Goal: Information Seeking & Learning: Learn about a topic

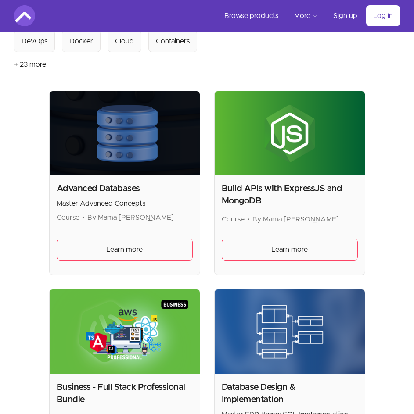
scroll to position [132, 0]
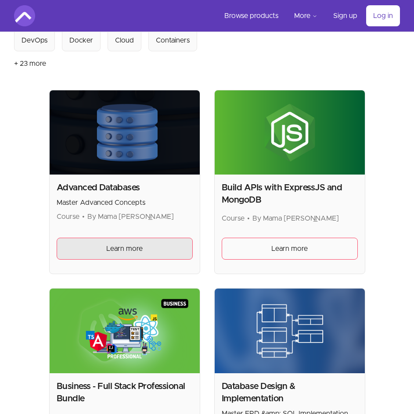
click at [125, 248] on span "Learn more" at bounding box center [124, 249] width 36 height 11
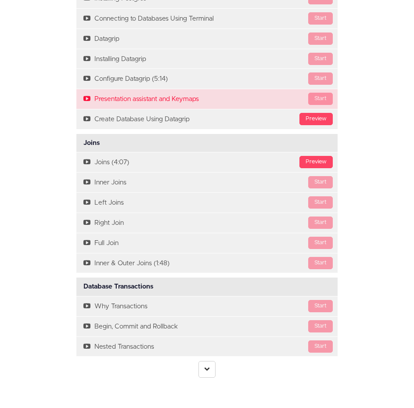
scroll to position [1856, 0]
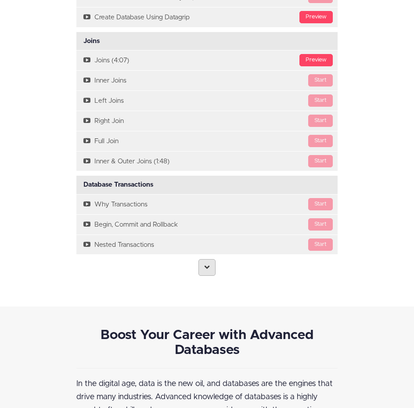
click at [205, 269] on link at bounding box center [206, 267] width 17 height 17
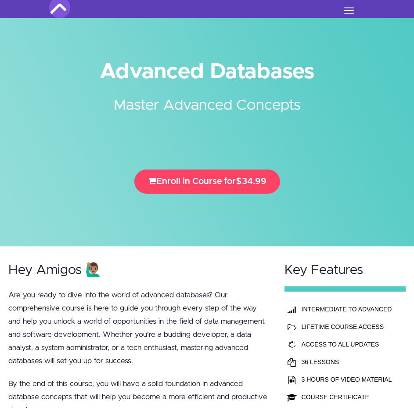
scroll to position [0, 0]
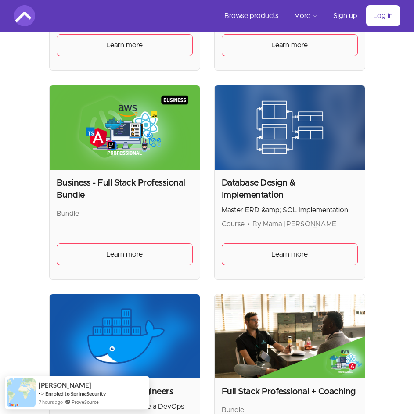
scroll to position [351, 0]
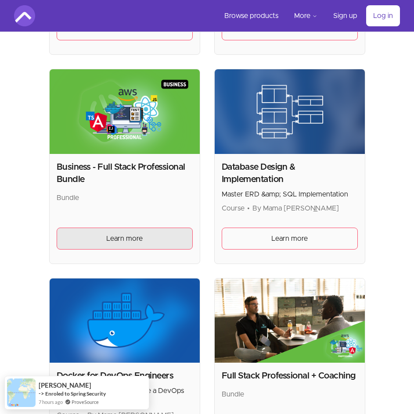
click at [126, 239] on span "Learn more" at bounding box center [124, 238] width 36 height 11
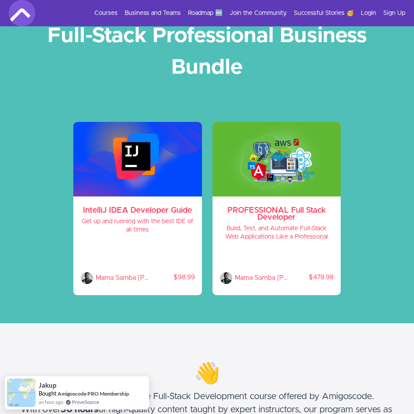
scroll to position [44, 0]
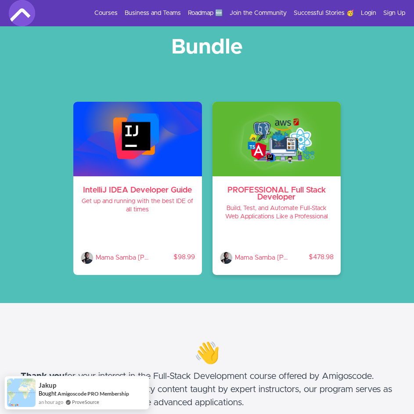
click at [287, 191] on h3 "PROFESSIONAL Full Stack Developer" at bounding box center [276, 194] width 115 height 14
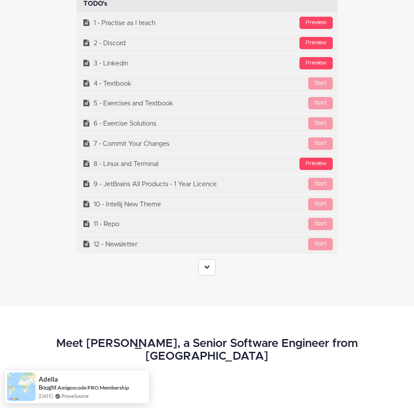
scroll to position [3466, 0]
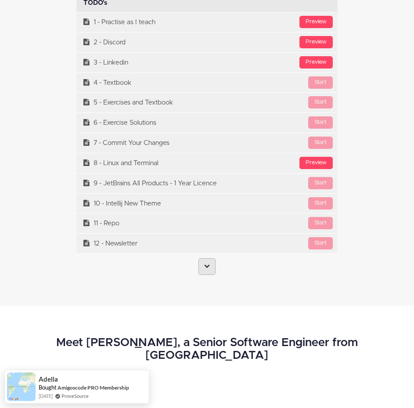
click at [212, 266] on link at bounding box center [206, 266] width 17 height 17
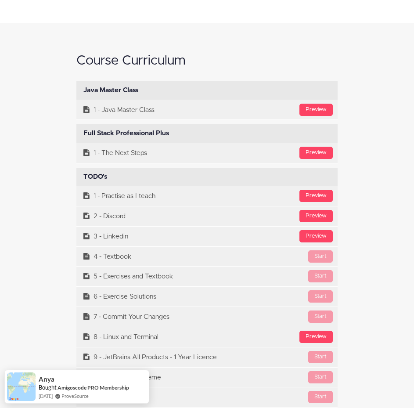
scroll to position [3291, 0]
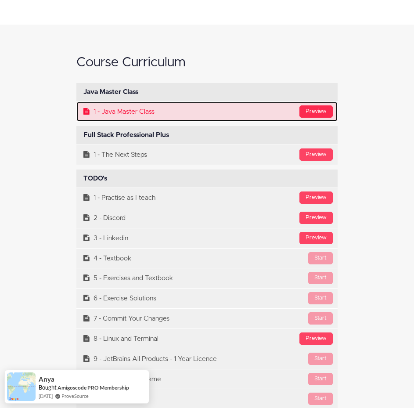
click at [317, 108] on div "Preview" at bounding box center [315, 111] width 33 height 12
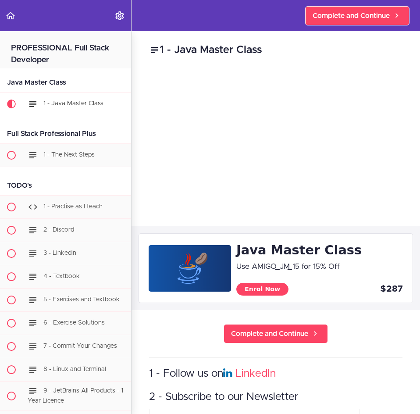
scroll to position [59, 0]
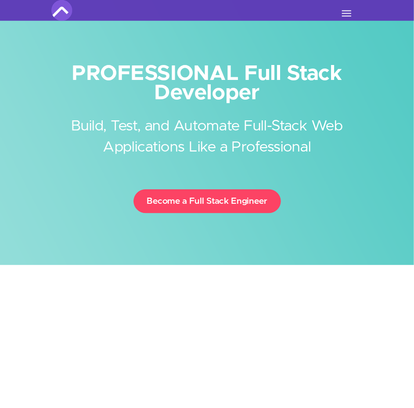
scroll to position [3291, 0]
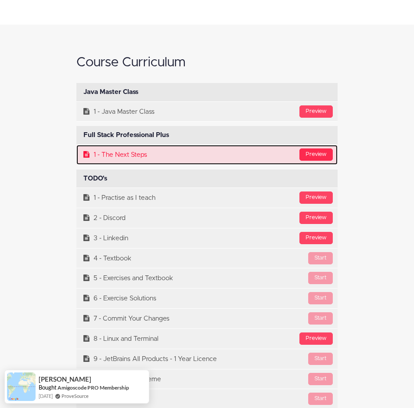
click at [313, 152] on div "Preview" at bounding box center [315, 154] width 33 height 12
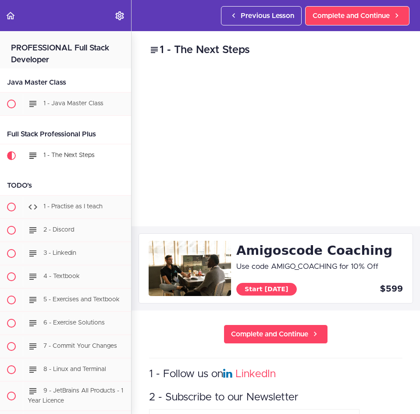
scroll to position [111, 0]
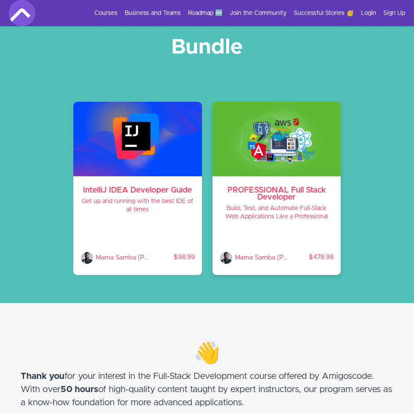
click at [286, 197] on h3 "PROFESSIONAL Full Stack Developer" at bounding box center [276, 194] width 115 height 14
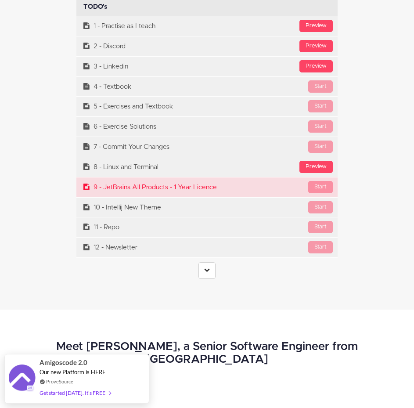
scroll to position [3554, 0]
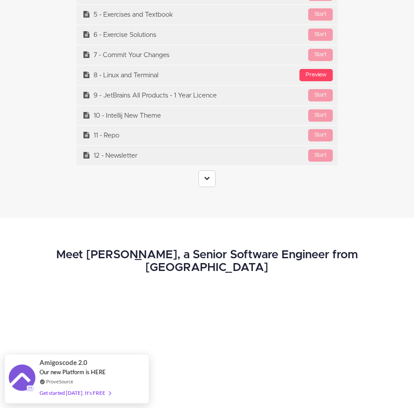
click at [204, 180] on link at bounding box center [206, 178] width 17 height 17
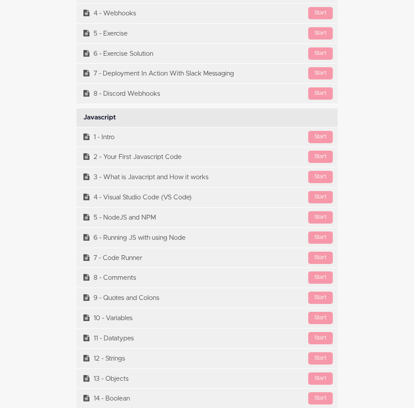
scroll to position [10223, 0]
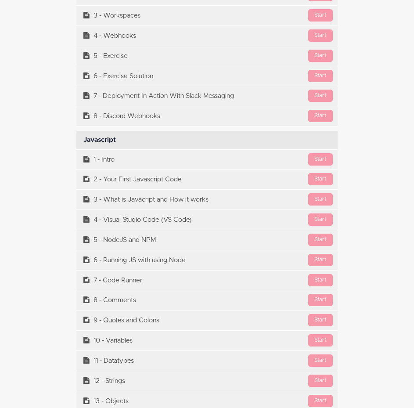
click at [138, 140] on div "Javascript Available in days days after you enroll" at bounding box center [206, 140] width 261 height 18
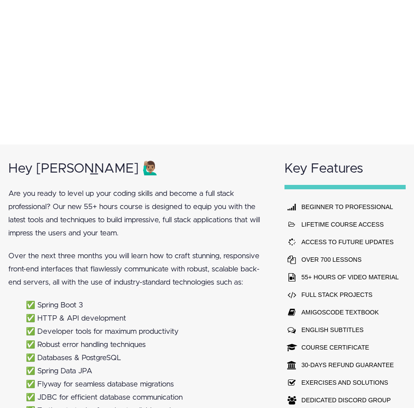
scroll to position [0, 0]
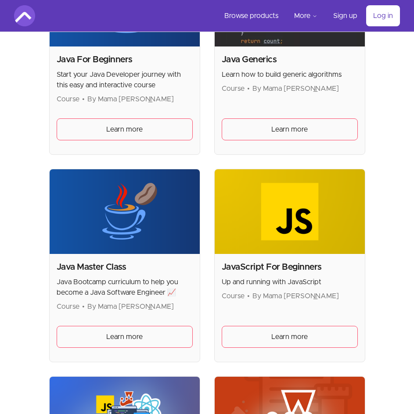
scroll to position [1316, 0]
